Goal: Task Accomplishment & Management: Manage account settings

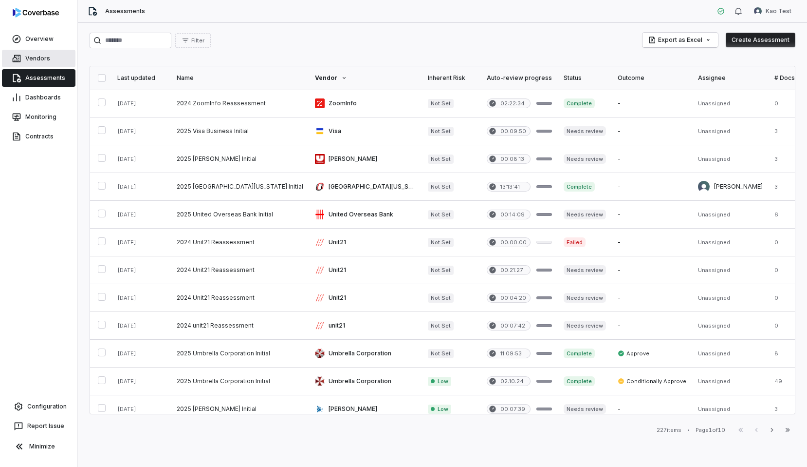
click at [55, 63] on link "Vendors" at bounding box center [39, 59] width 74 height 18
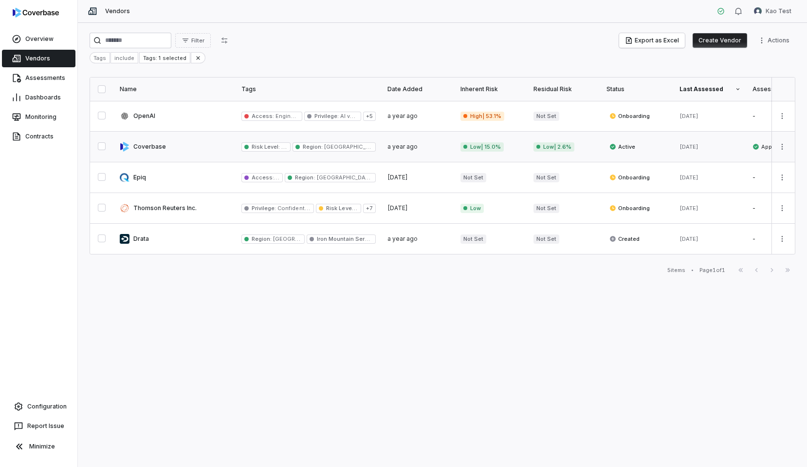
click at [190, 150] on link at bounding box center [175, 146] width 122 height 30
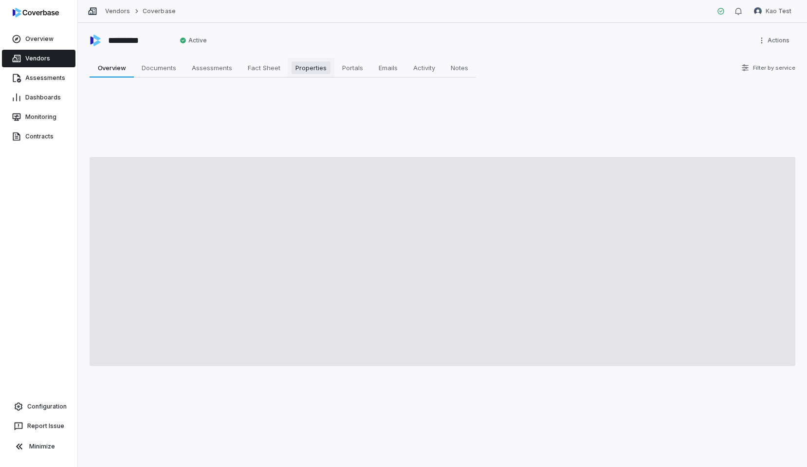
click at [317, 63] on span "Properties" at bounding box center [311, 67] width 39 height 13
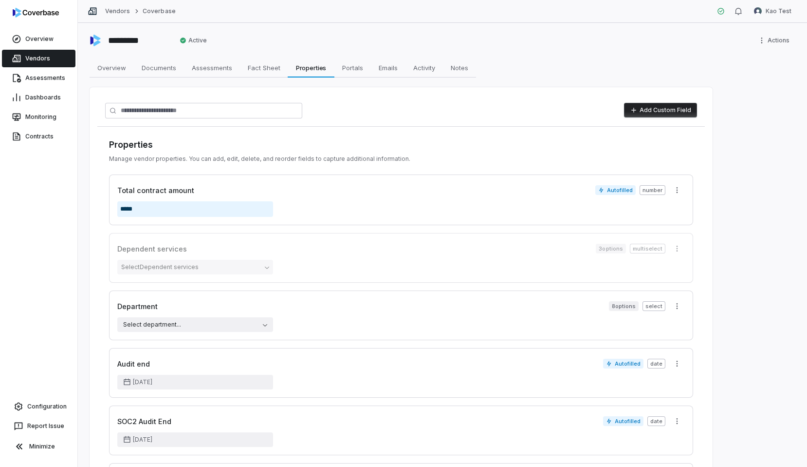
drag, startPoint x: 120, startPoint y: 184, endPoint x: 121, endPoint y: 215, distance: 31.7
drag, startPoint x: 115, startPoint y: 177, endPoint x: 117, endPoint y: 250, distance: 73.1
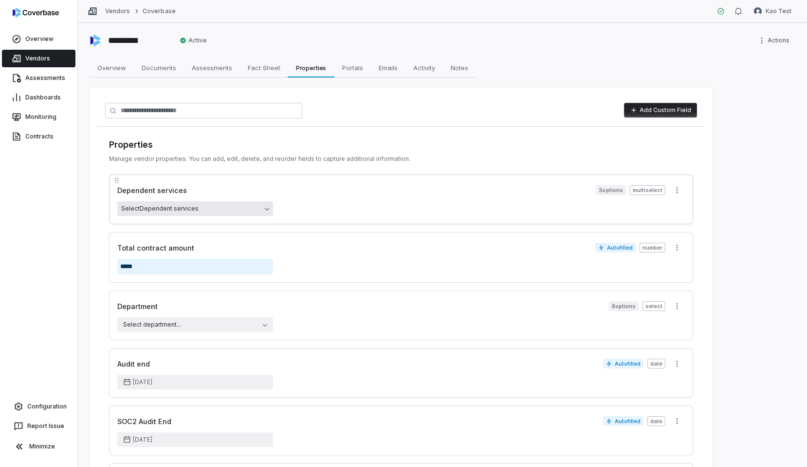
scroll to position [160, 0]
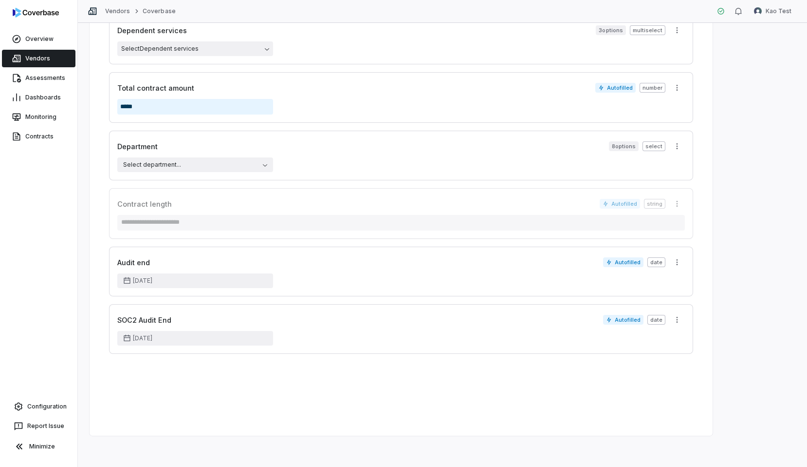
drag, startPoint x: 114, startPoint y: 307, endPoint x: 113, endPoint y: 195, distance: 112.0
click at [113, 195] on div "Properties Manage vendor properties. You can add, edit, delete, and reorder fie…" at bounding box center [401, 166] width 608 height 398
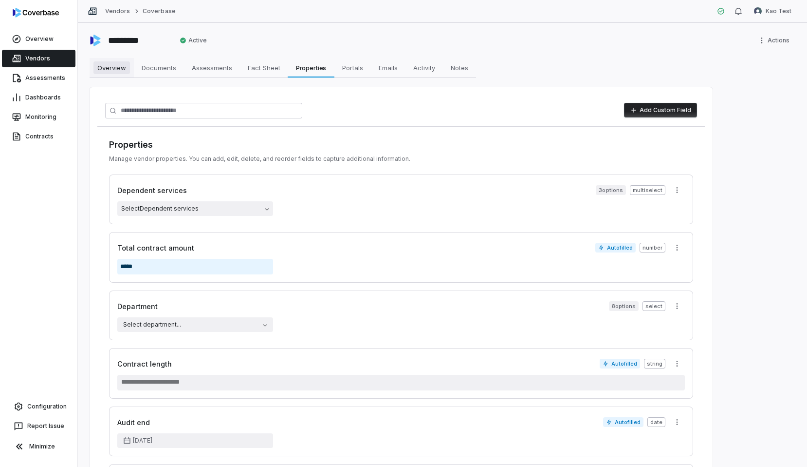
click at [101, 66] on span "Overview" at bounding box center [112, 67] width 37 height 13
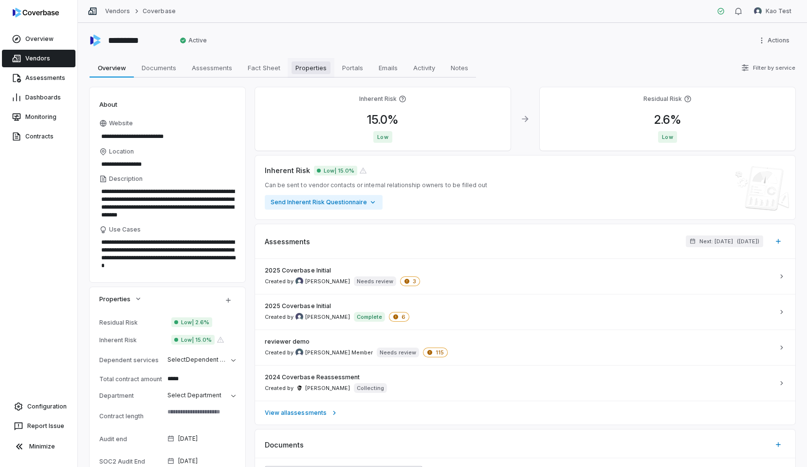
click at [311, 60] on link "Properties Properties" at bounding box center [311, 67] width 47 height 19
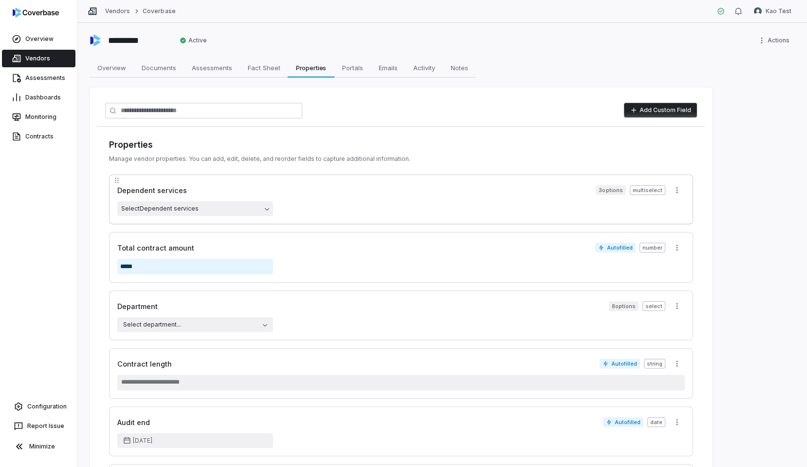
click at [188, 193] on div "Dependent services" at bounding box center [356, 190] width 479 height 10
click at [201, 193] on div "Dependent services" at bounding box center [356, 190] width 479 height 10
click at [310, 234] on div "Total contract amount Autofilled number *****" at bounding box center [401, 257] width 584 height 51
click at [315, 247] on div "Total contract amount" at bounding box center [356, 248] width 478 height 10
click at [679, 190] on html "Overview Vendors Assessments Dashboards Monitoring Contracts Configuration Repo…" at bounding box center [403, 233] width 807 height 467
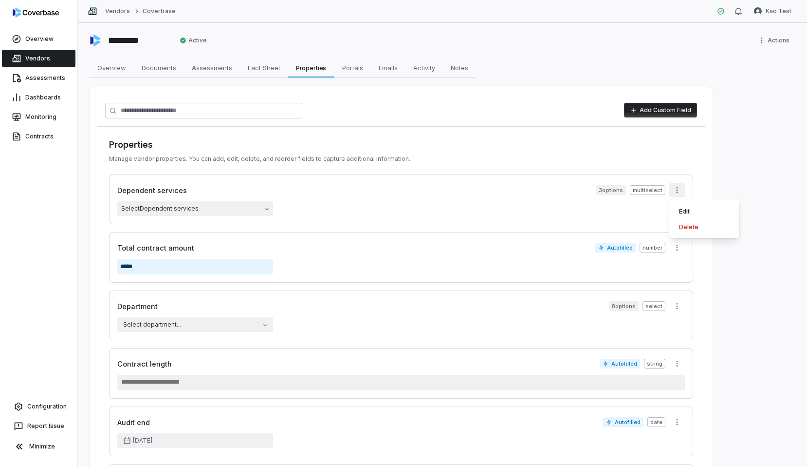
click at [531, 206] on html "Overview Vendors Assessments Dashboards Monitoring Contracts Configuration Repo…" at bounding box center [403, 233] width 807 height 467
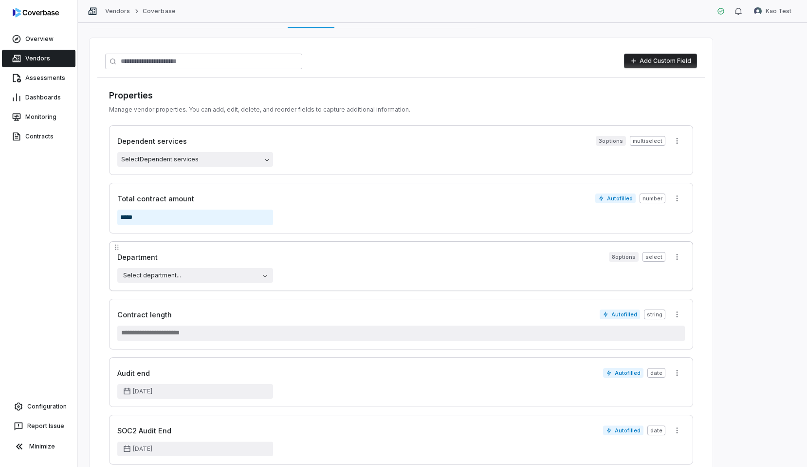
scroll to position [160, 0]
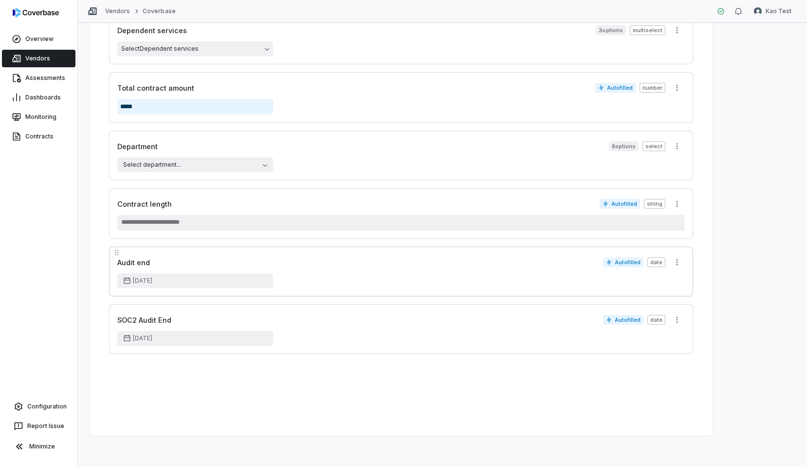
click at [277, 263] on div "Audit end" at bounding box center [360, 262] width 486 height 10
click at [219, 227] on textarea at bounding box center [401, 223] width 568 height 16
type textarea "*"
click at [240, 233] on div "Contract length Autofilled string *" at bounding box center [401, 213] width 584 height 51
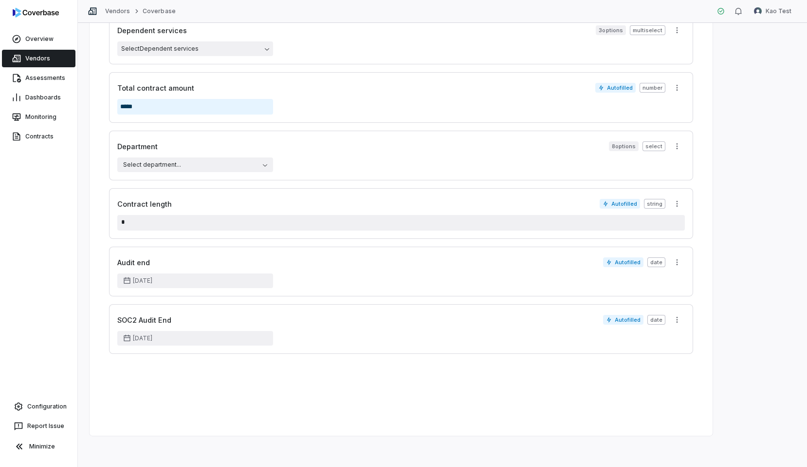
scroll to position [0, 0]
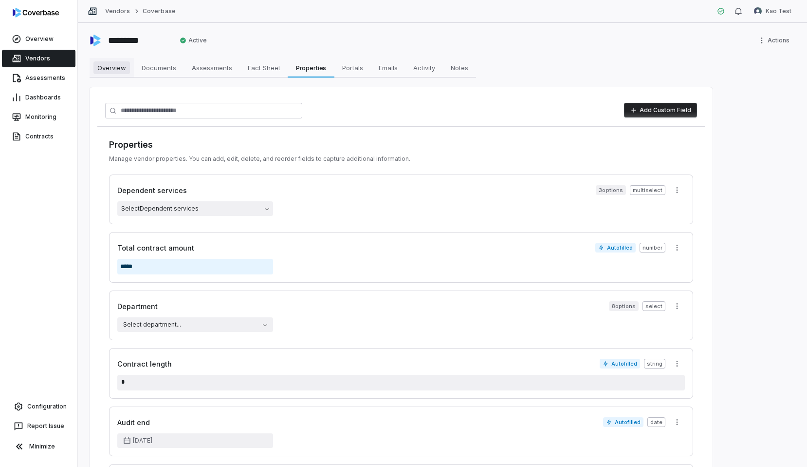
click at [117, 69] on span "Overview" at bounding box center [112, 67] width 37 height 13
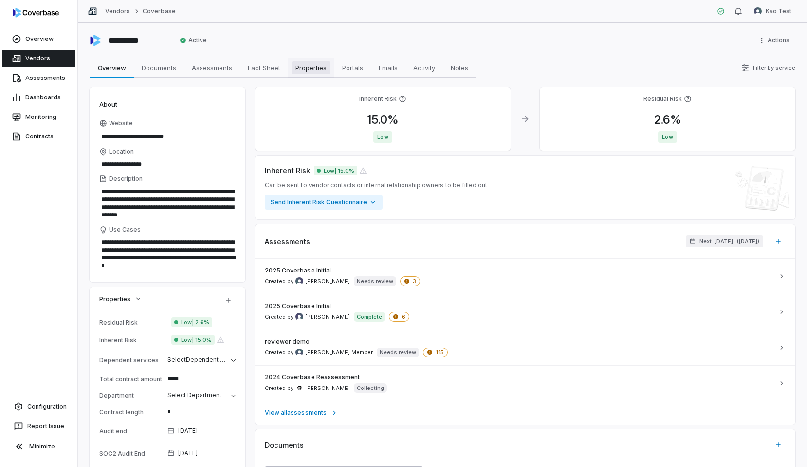
click at [317, 71] on span "Properties" at bounding box center [311, 67] width 39 height 13
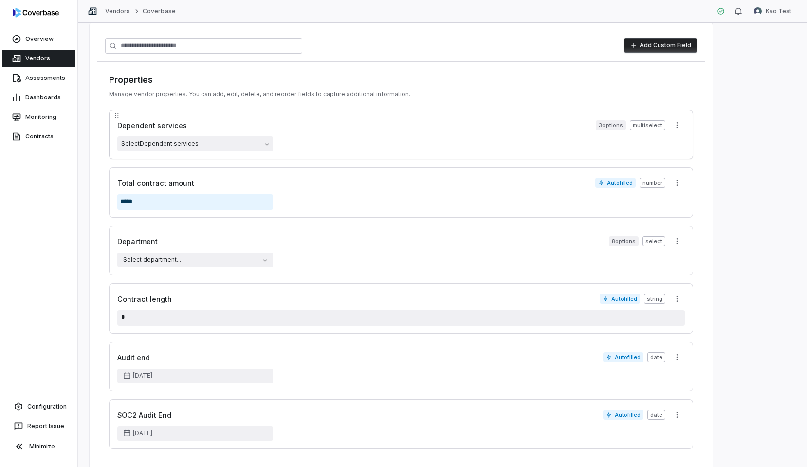
scroll to position [160, 0]
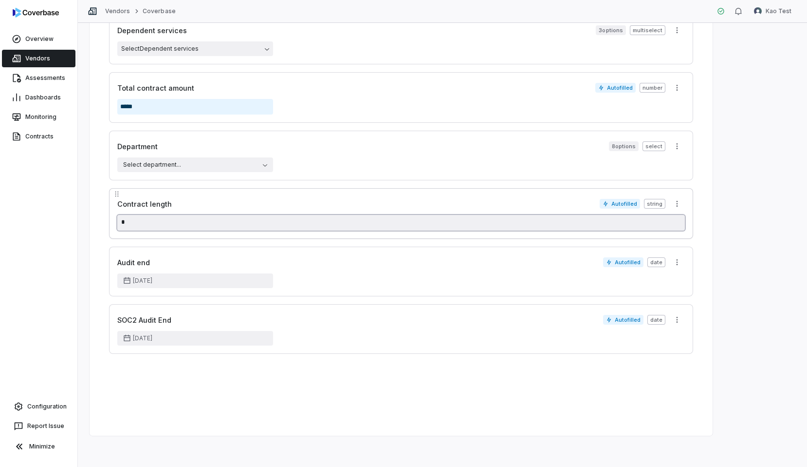
click at [190, 224] on textarea "*" at bounding box center [401, 223] width 568 height 16
type textarea "*"
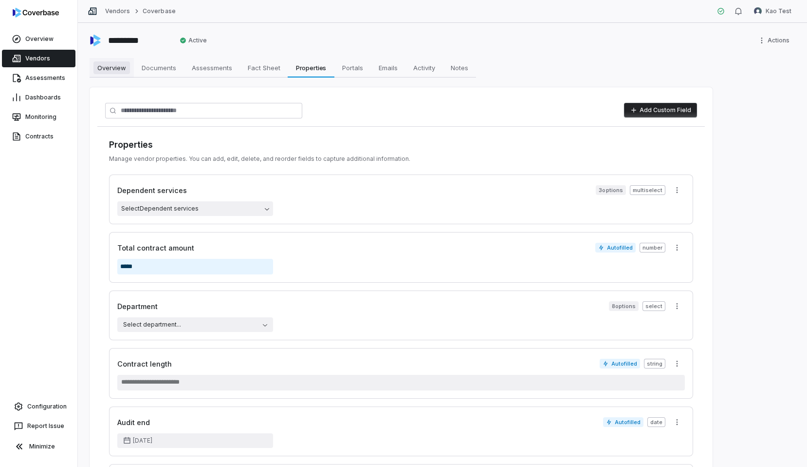
click at [122, 70] on span "Overview" at bounding box center [112, 67] width 37 height 13
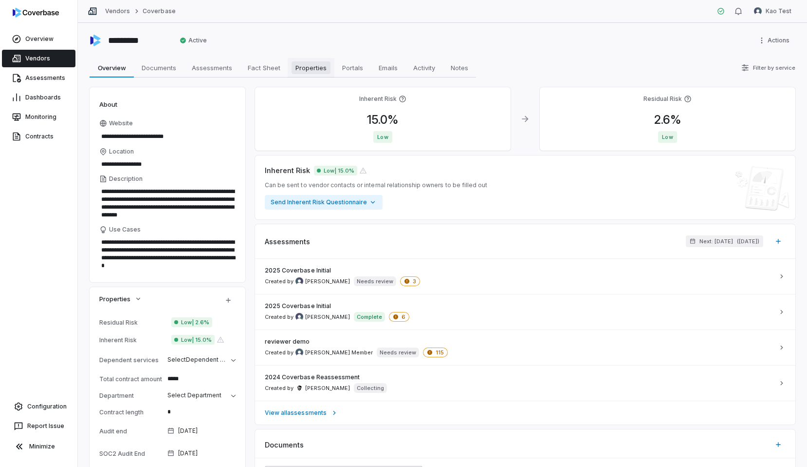
click at [317, 75] on link "Properties Properties" at bounding box center [311, 67] width 47 height 19
type textarea "*"
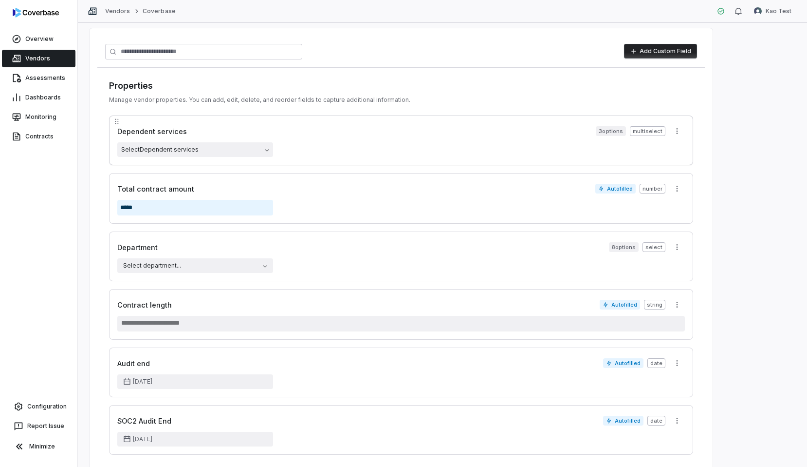
scroll to position [101, 0]
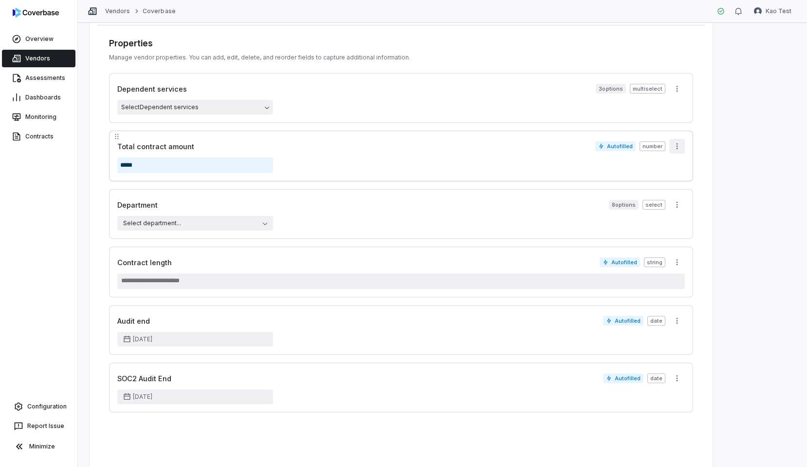
click at [678, 146] on html "Overview Vendors Assessments Dashboards Monitoring Contracts Configuration Repo…" at bounding box center [403, 233] width 807 height 467
click at [689, 167] on div "Edit" at bounding box center [705, 167] width 62 height 16
select select "********"
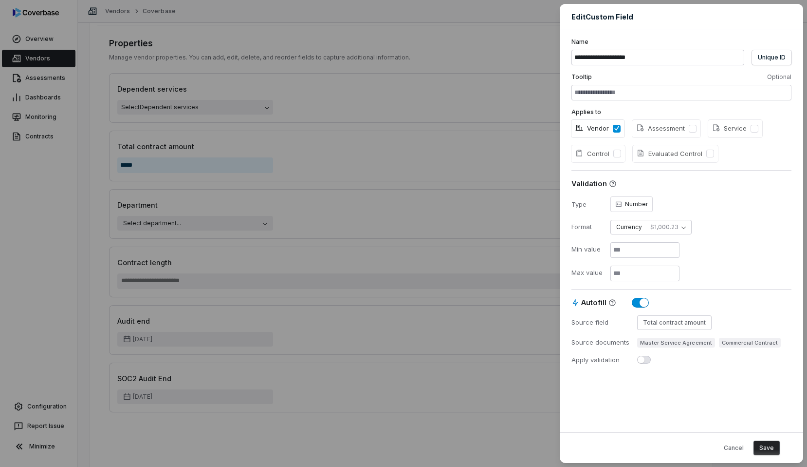
click at [492, 117] on div "**********" at bounding box center [403, 233] width 807 height 467
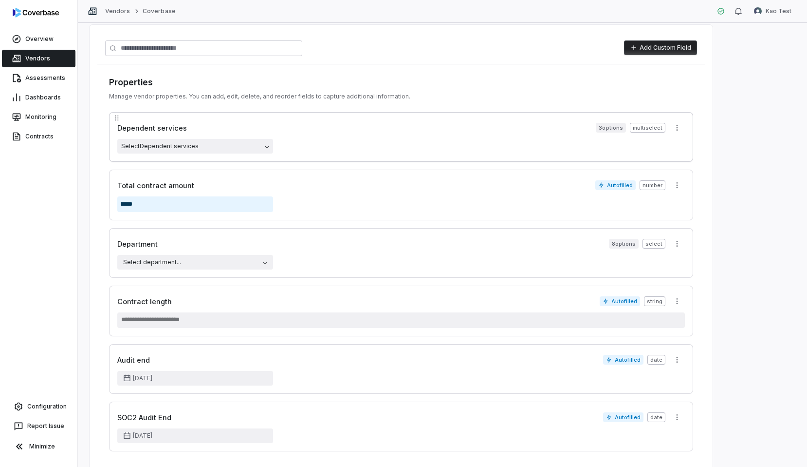
scroll to position [0, 0]
